Goal: Information Seeking & Learning: Learn about a topic

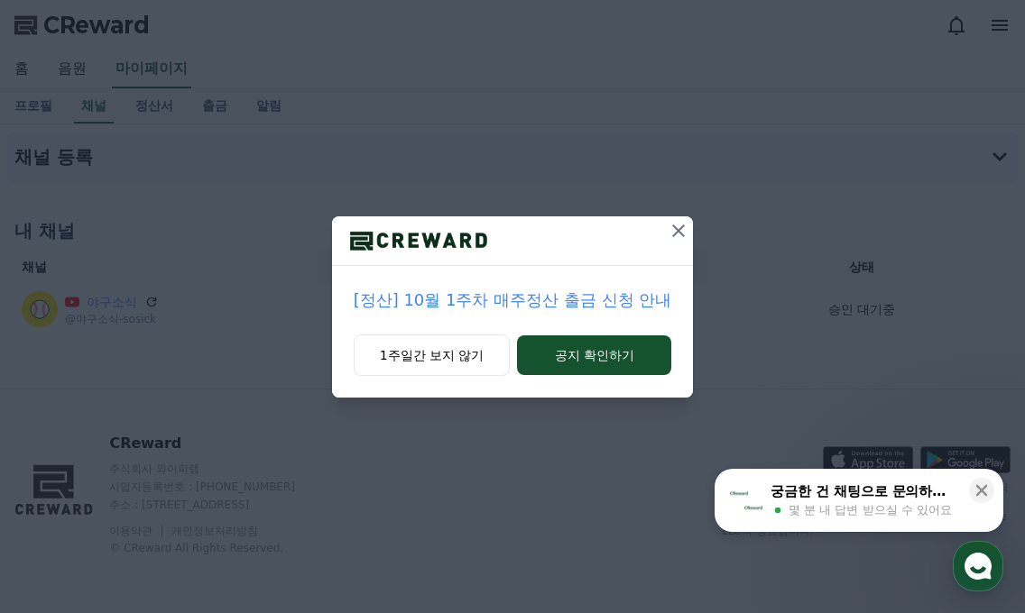
click at [670, 229] on icon at bounding box center [679, 231] width 22 height 22
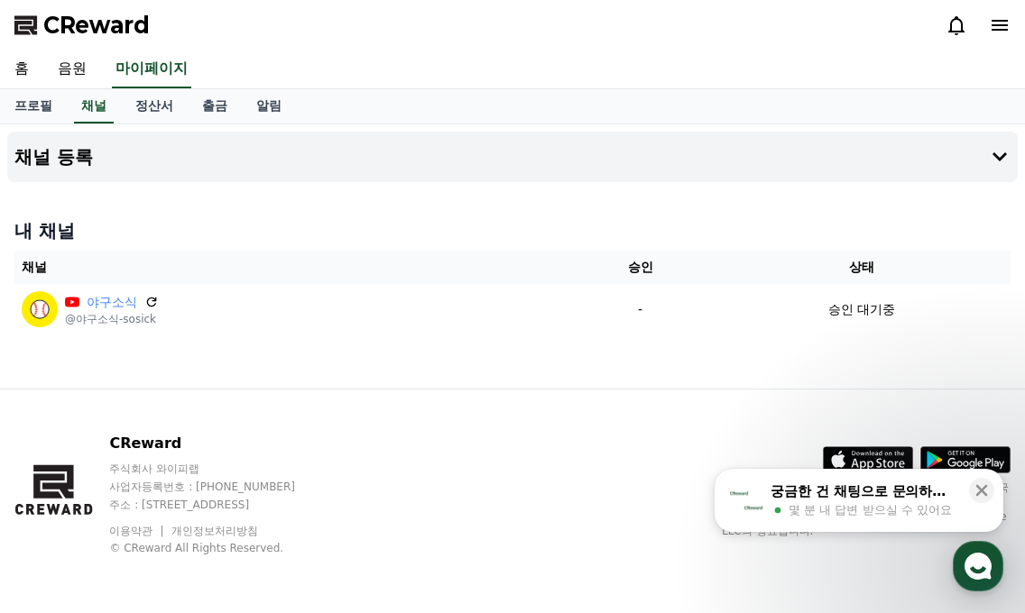
click at [104, 33] on span "CReward" at bounding box center [96, 25] width 106 height 29
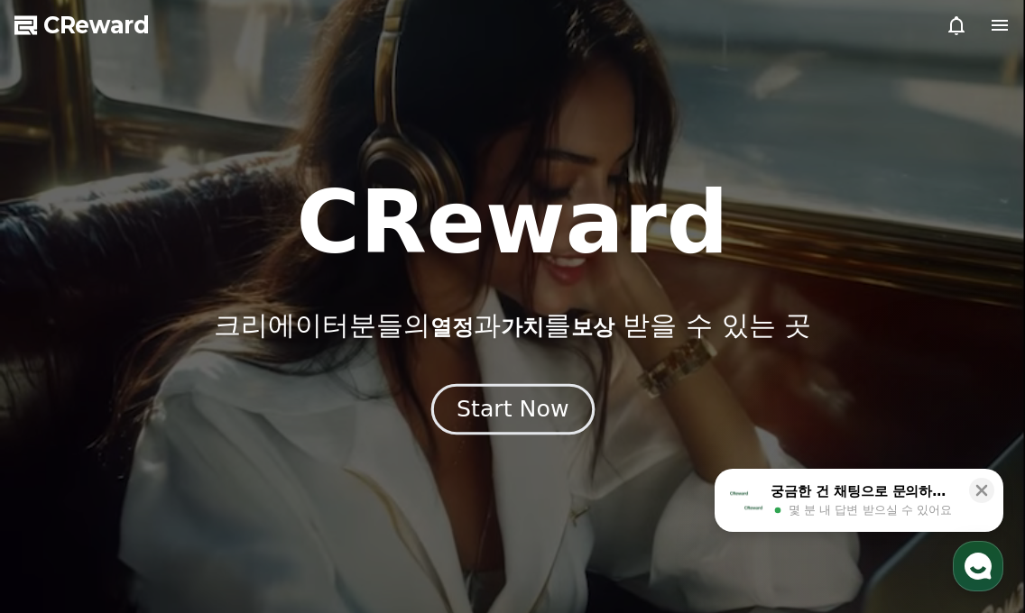
click at [540, 402] on div "Start Now" at bounding box center [512, 409] width 112 height 31
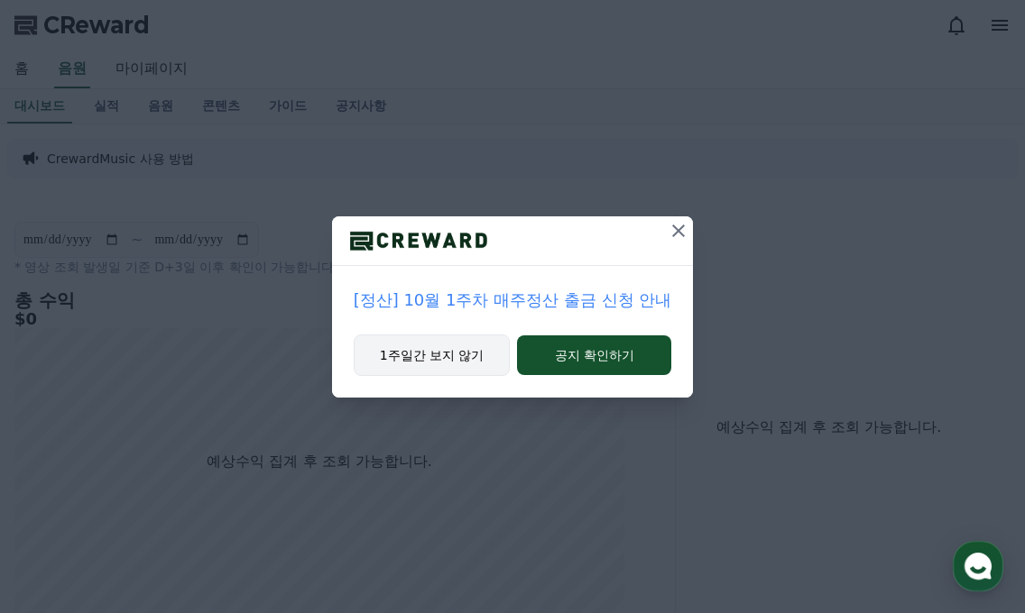
click at [462, 364] on button "1주일간 보지 않기" at bounding box center [432, 355] width 157 height 41
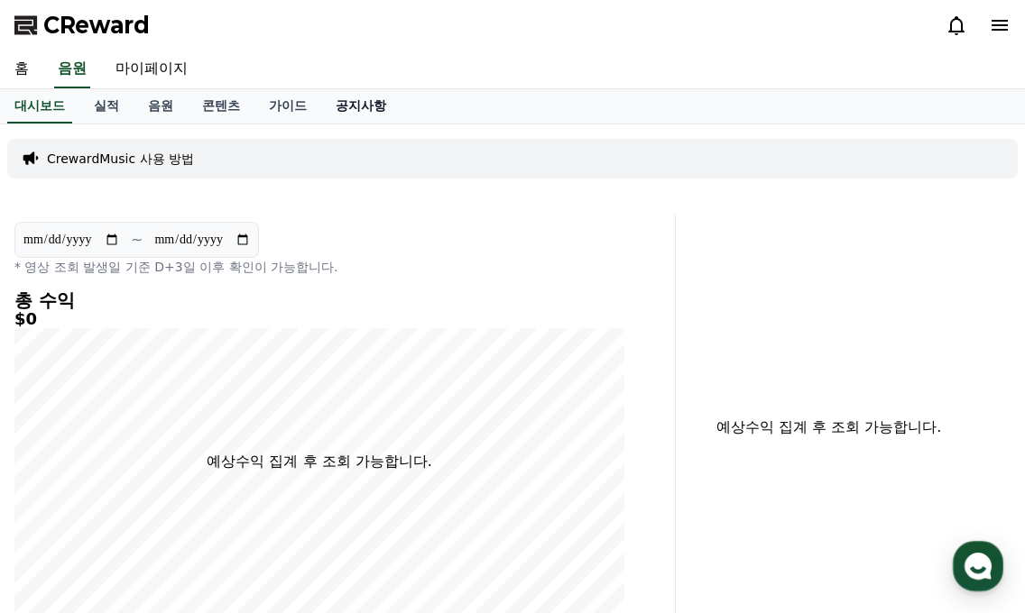
click at [360, 103] on link "공지사항" at bounding box center [360, 106] width 79 height 34
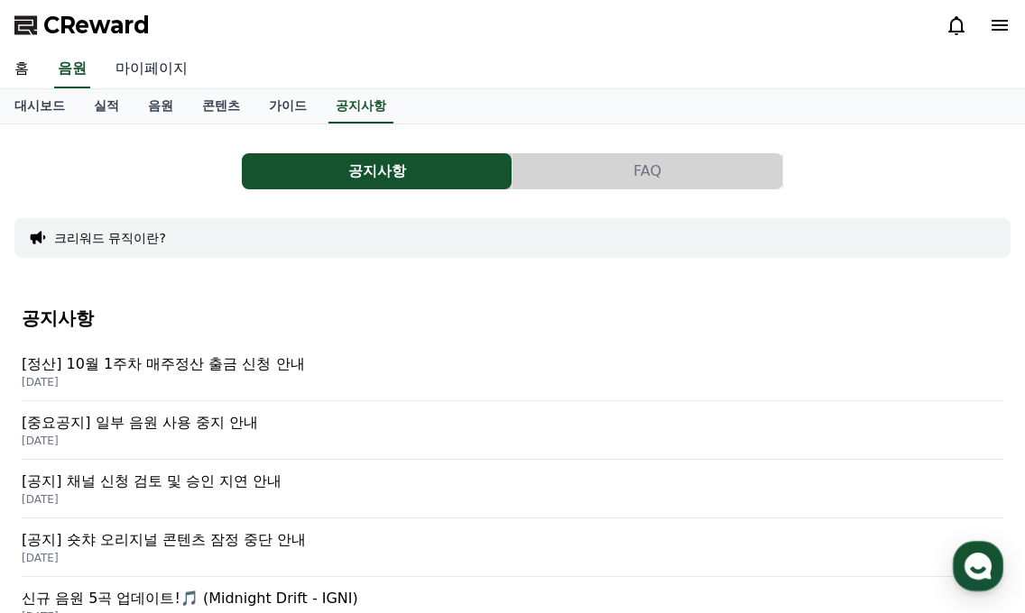
click at [173, 74] on link "마이페이지" at bounding box center [151, 70] width 101 height 38
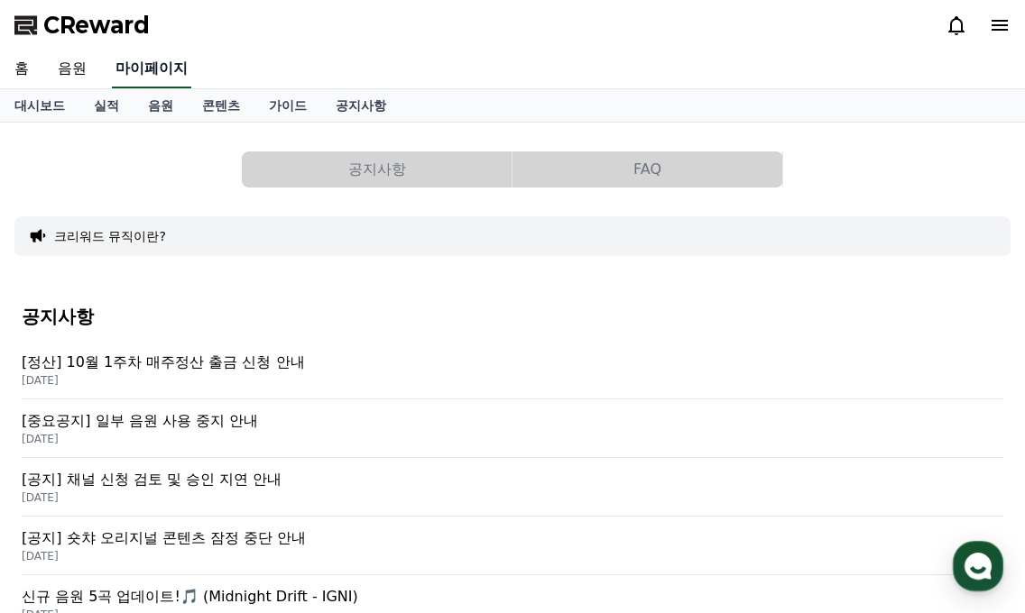
select select "**********"
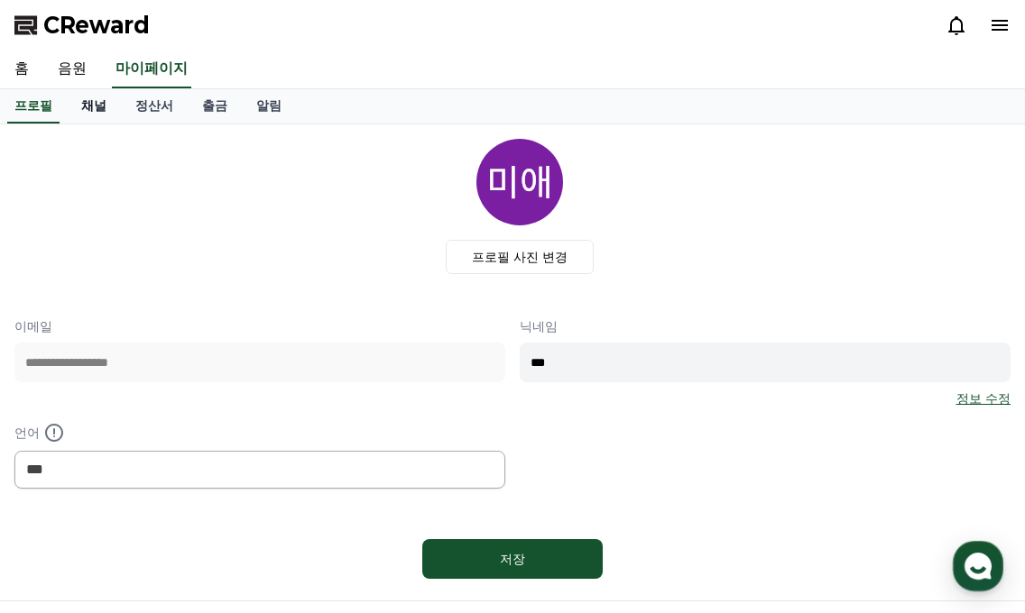
click at [92, 101] on link "채널" at bounding box center [94, 106] width 54 height 34
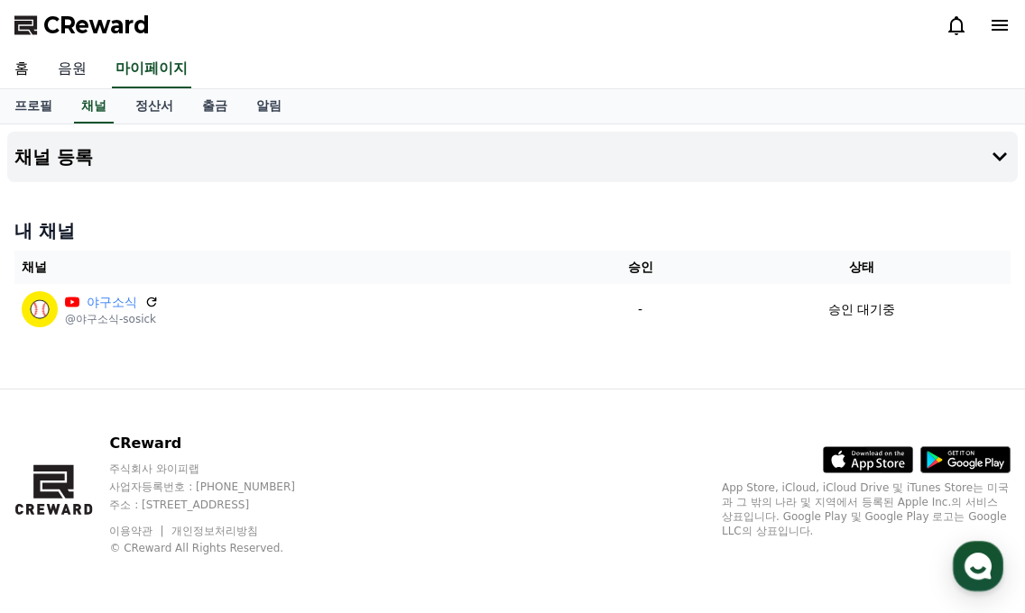
click at [68, 69] on link "음원" at bounding box center [72, 70] width 58 height 38
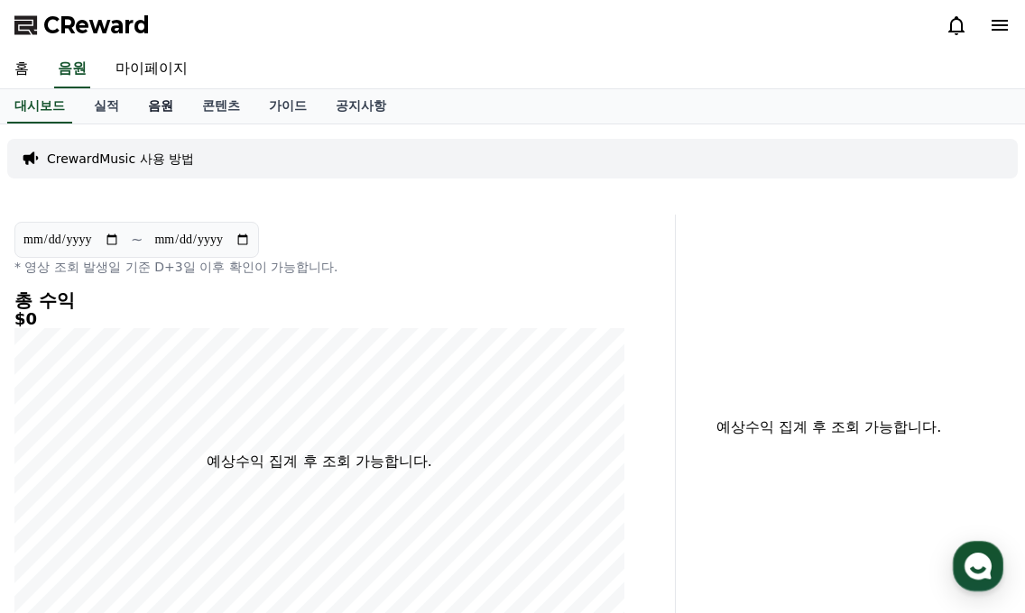
click at [167, 101] on link "음원" at bounding box center [161, 106] width 54 height 34
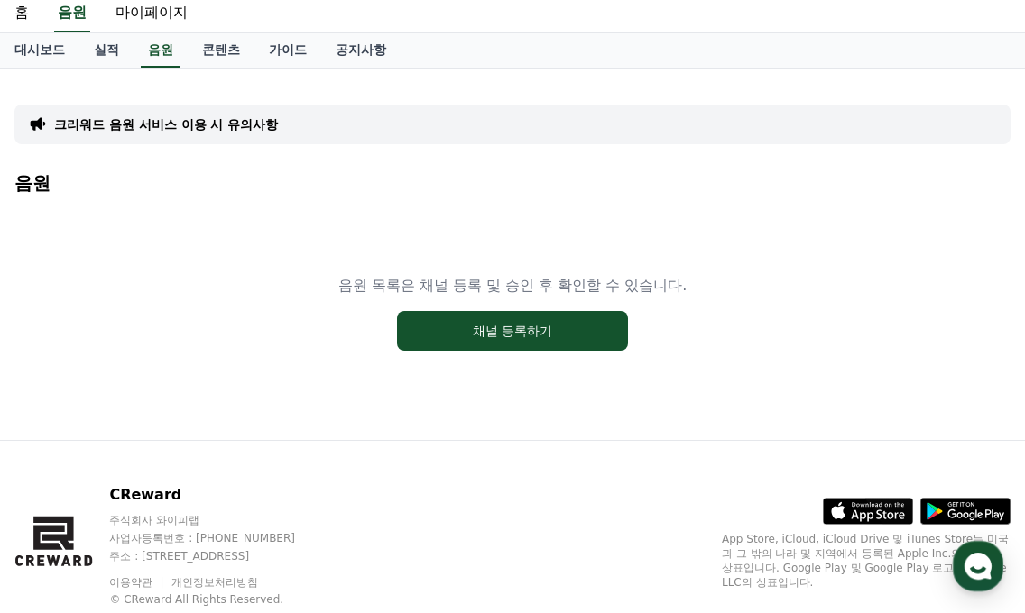
scroll to position [107, 0]
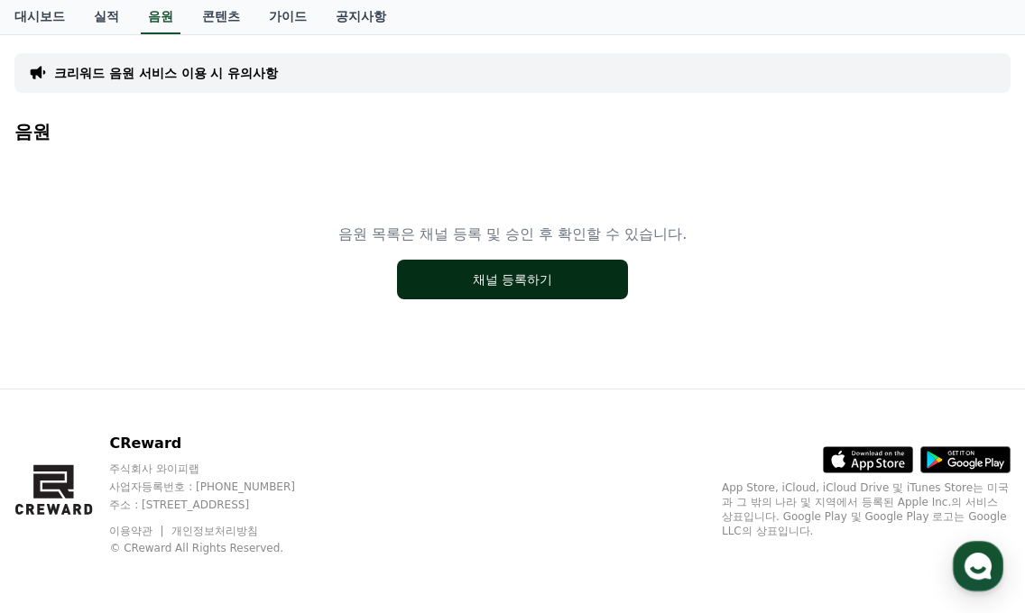
click at [446, 287] on button "채널 등록하기" at bounding box center [512, 280] width 231 height 40
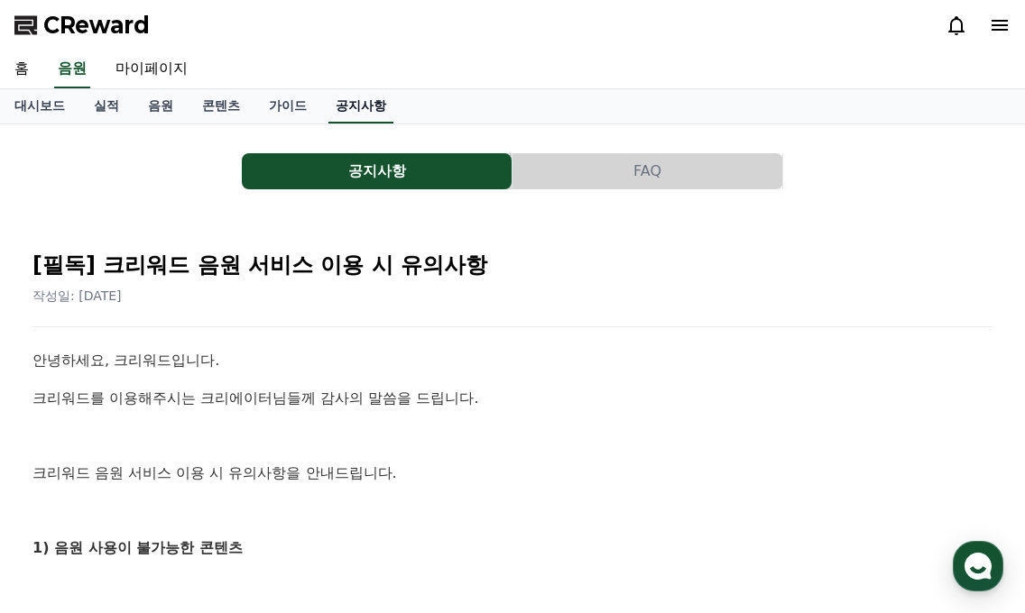
click at [372, 100] on link "공지사항" at bounding box center [360, 106] width 65 height 34
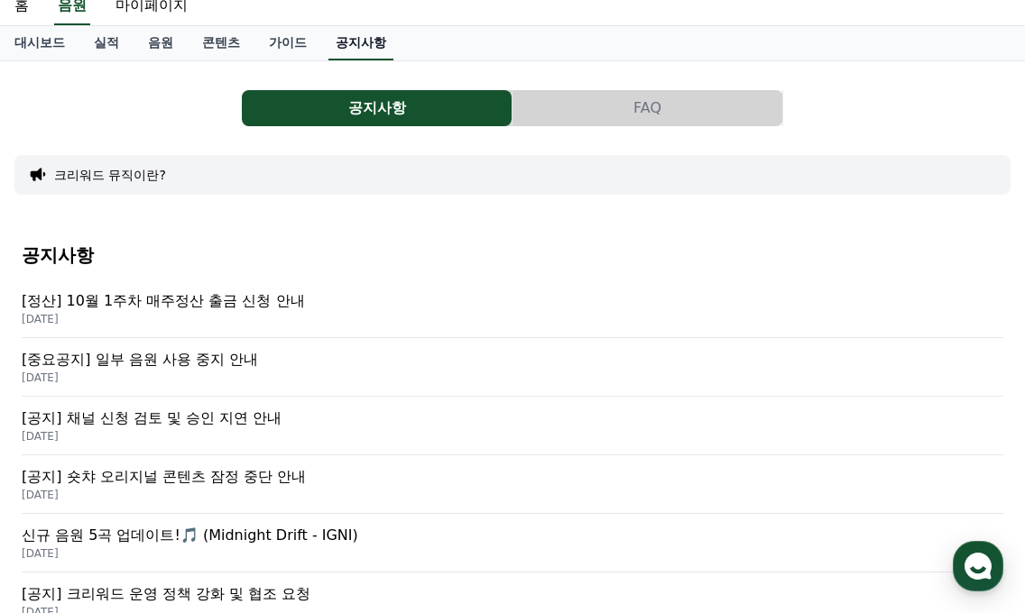
scroll to position [90, 0]
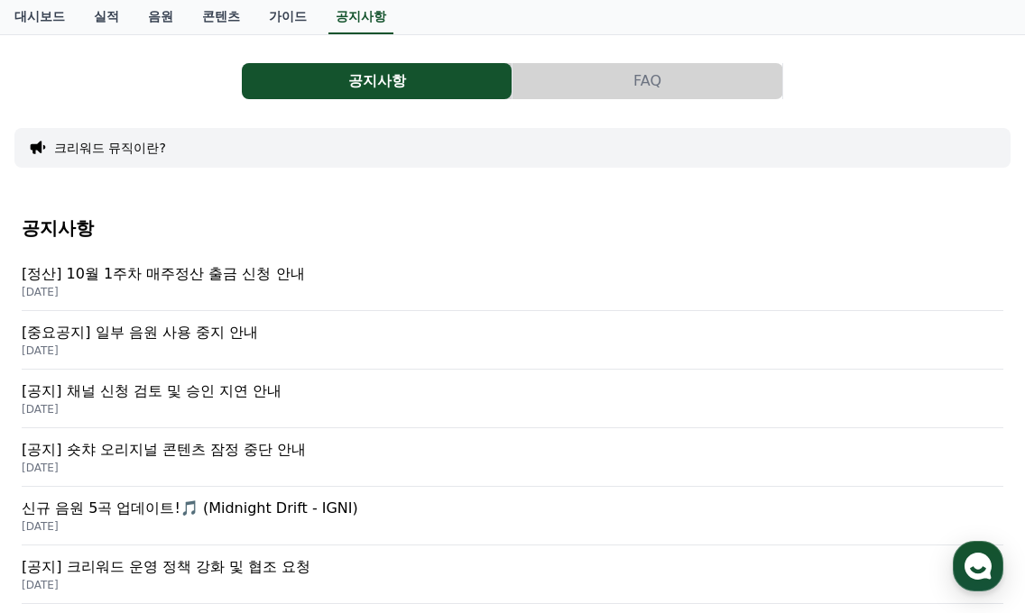
click at [202, 380] on div "[공지] 채널 신청 검토 및 승인 지연 안내 2025-09-26" at bounding box center [512, 399] width 981 height 59
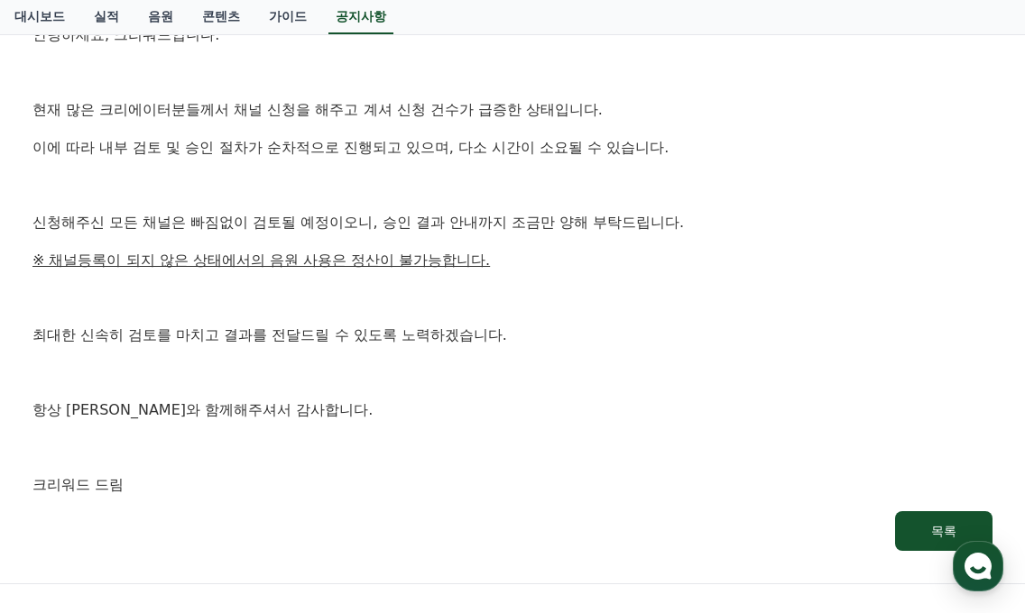
scroll to position [361, 0]
